Goal: Information Seeking & Learning: Learn about a topic

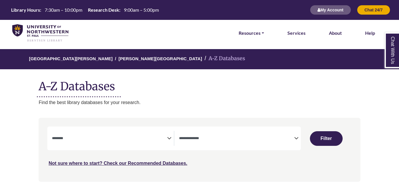
select select "Database Subject Filter"
select select "Database Types Filter"
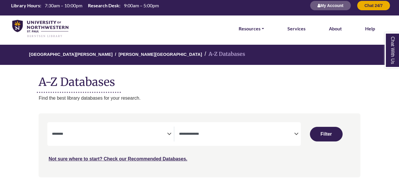
click at [168, 131] on icon "Search filters" at bounding box center [169, 133] width 4 height 9
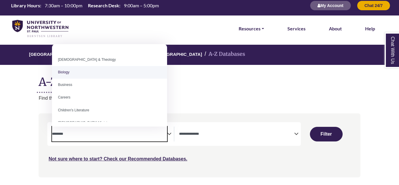
scroll to position [26, 0]
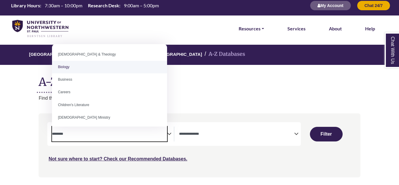
select select "*****"
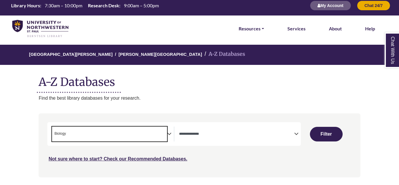
scroll to position [18, 0]
click at [89, 134] on span "× Biology" at bounding box center [109, 133] width 115 height 15
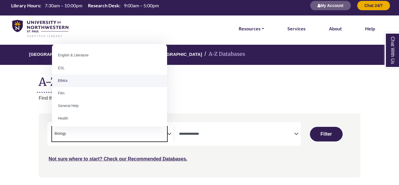
scroll to position [207, 0]
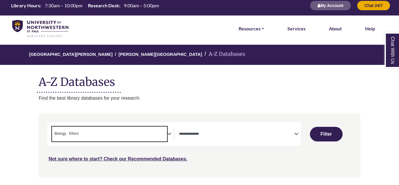
click at [88, 134] on span "× Biology × Ethics" at bounding box center [109, 133] width 115 height 15
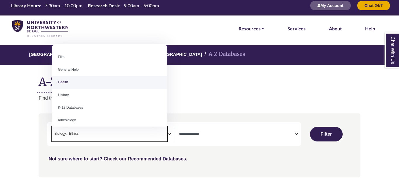
scroll to position [239, 0]
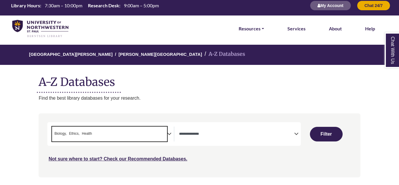
click at [105, 138] on span "× Biology × Ethics × Health" at bounding box center [109, 133] width 115 height 15
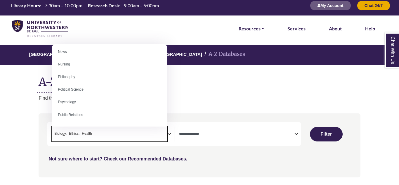
scroll to position [416, 0]
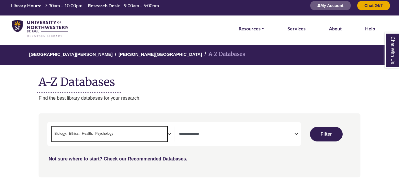
click at [133, 131] on span "× Biology × Ethics × Health × Psychology" at bounding box center [109, 133] width 115 height 15
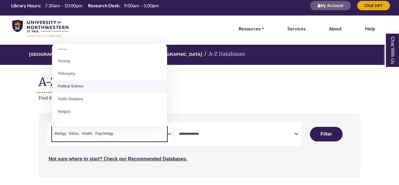
scroll to position [436, 0]
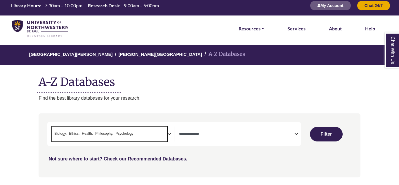
click at [123, 133] on span "Psychology" at bounding box center [125, 134] width 18 height 6
click at [83, 134] on span "Philosophy" at bounding box center [91, 134] width 18 height 6
click at [295, 134] on icon "Search filters" at bounding box center [296, 133] width 4 height 9
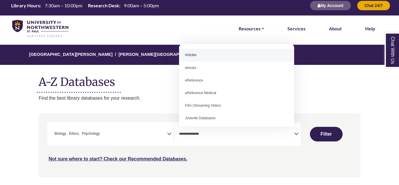
select select "*****"
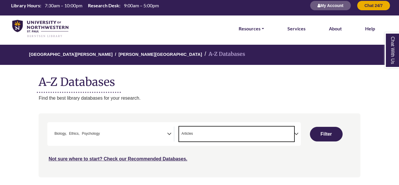
click at [245, 133] on span "× Articles" at bounding box center [236, 133] width 115 height 15
click at [239, 138] on span "× Articles × ebooks" at bounding box center [236, 133] width 115 height 15
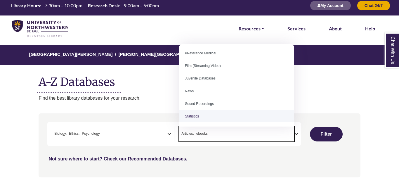
scroll to position [41, 0]
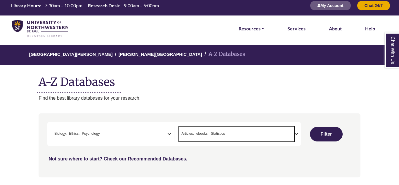
click at [235, 134] on span "× Articles × ebooks × Statistics" at bounding box center [236, 133] width 115 height 15
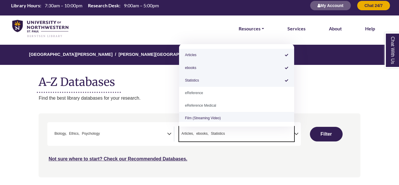
click at [296, 155] on div "***" at bounding box center [199, 142] width 304 height 40
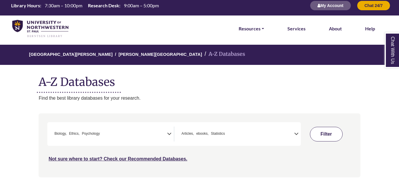
click at [316, 134] on button "Filter" at bounding box center [326, 134] width 33 height 15
click at [284, 134] on span "× Articles × ebooks × Statistics" at bounding box center [236, 133] width 115 height 15
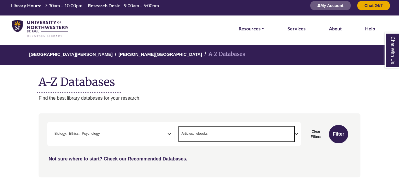
click at [266, 143] on div "**********" at bounding box center [174, 134] width 254 height 24
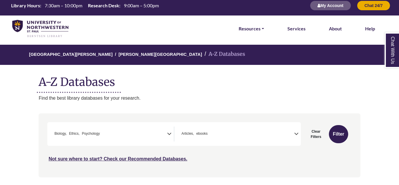
click at [254, 133] on span "× Articles × ebooks" at bounding box center [236, 133] width 115 height 15
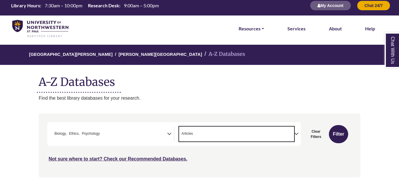
click at [238, 135] on span "× Articles" at bounding box center [236, 133] width 115 height 15
click at [334, 134] on button "Filter" at bounding box center [338, 134] width 19 height 18
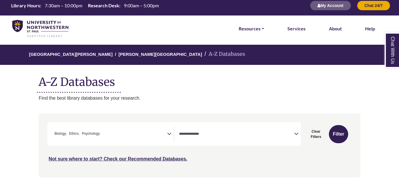
select select "Database Types Filter"
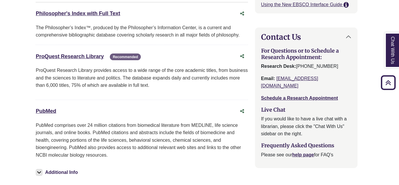
scroll to position [794, 2]
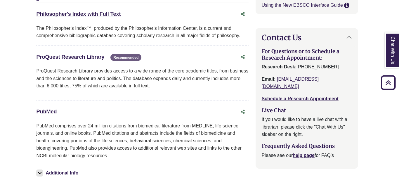
click at [53, 104] on div "P Philosopher's Index with Full Text This link opens in a new window The Philos…" at bounding box center [142, 92] width 212 height 196
click at [49, 114] on link "PubMed This link opens in a new window" at bounding box center [46, 112] width 20 height 6
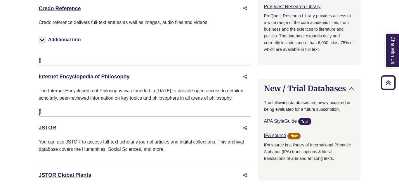
scroll to position [570, 0]
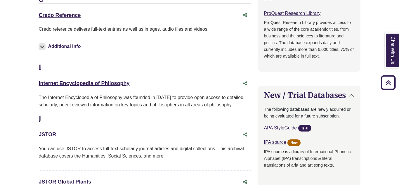
click at [51, 136] on link "JSTOR This link opens in a new window" at bounding box center [48, 134] width 18 height 6
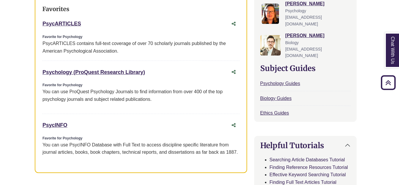
scroll to position [230, 5]
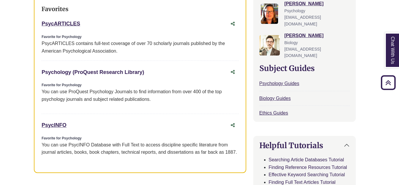
click at [125, 71] on link "Psychology (ProQuest Research Library) This link opens in a new window" at bounding box center [92, 72] width 103 height 6
click at [58, 125] on link "PsycINFO This link opens in a new window" at bounding box center [53, 125] width 25 height 6
click at [70, 23] on link "PsycARTICLES This link opens in a new window" at bounding box center [60, 24] width 39 height 6
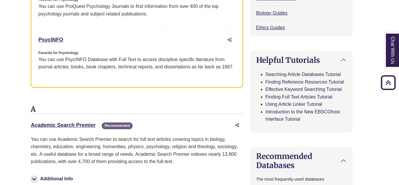
scroll to position [316, 9]
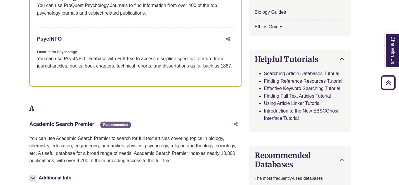
click at [84, 126] on link "Academic Search Premier This link opens in a new window" at bounding box center [61, 124] width 65 height 6
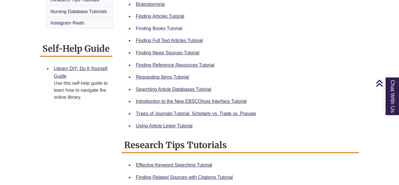
scroll to position [204, 0]
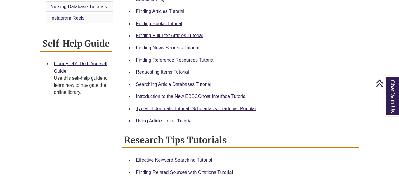
click at [172, 84] on link "Searching Article Databases Tutorial" at bounding box center [173, 84] width 75 height 5
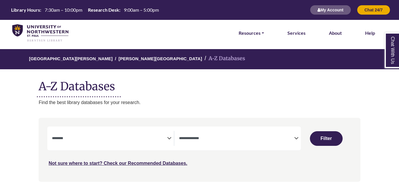
select select "Database Subject Filter"
select select "Database Types Filter"
click at [167, 132] on span "Search filters" at bounding box center [109, 138] width 115 height 15
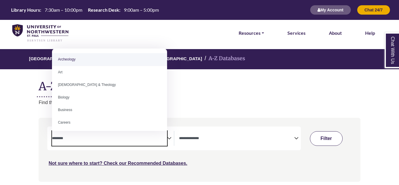
click at [327, 142] on button "Filter" at bounding box center [326, 138] width 33 height 15
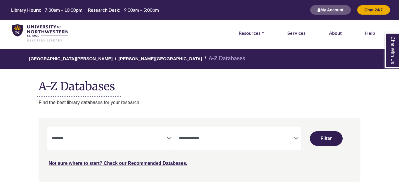
select select "Database Subject Filter"
select select "Database Types Filter"
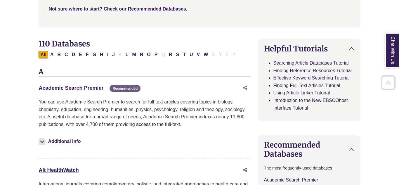
scroll to position [160, 0]
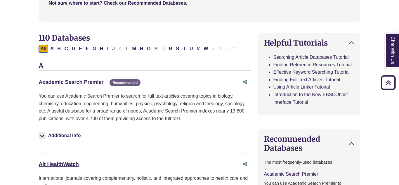
click at [90, 84] on link "Academic Search Premier This link opens in a new window" at bounding box center [71, 82] width 65 height 6
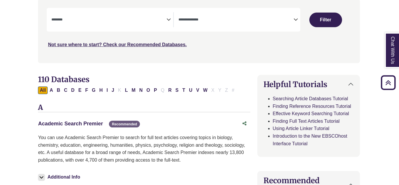
scroll to position [120, 1]
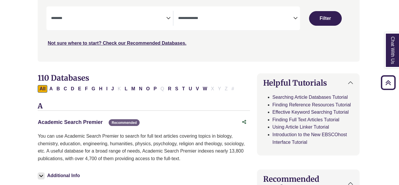
click at [80, 120] on link "Academic Search Premier This link opens in a new window" at bounding box center [70, 122] width 65 height 6
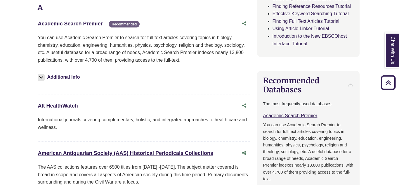
scroll to position [170, 1]
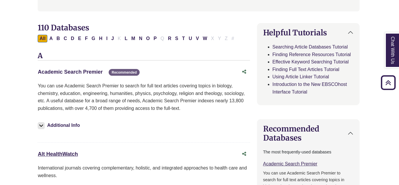
click at [72, 73] on link "Academic Search Premier This link opens in a new window" at bounding box center [70, 72] width 65 height 6
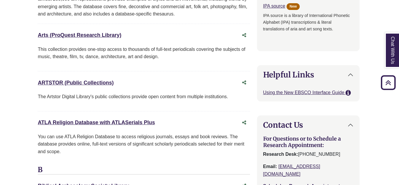
scroll to position [542, 1]
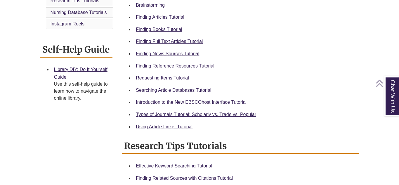
scroll to position [208, 0]
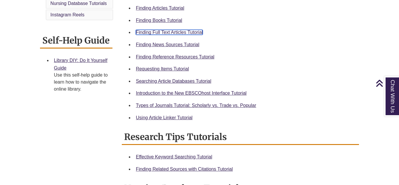
click at [165, 32] on link "Finding Full Text Articles Tutorial" at bounding box center [169, 32] width 67 height 5
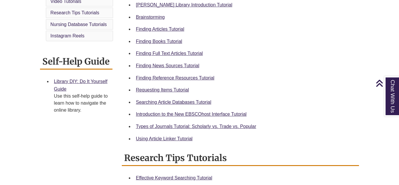
scroll to position [195, 0]
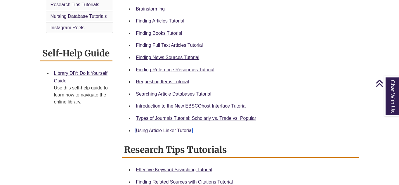
click at [171, 129] on link "Using Article Linker Tutorial" at bounding box center [164, 130] width 57 height 5
